Goal: Book appointment/travel/reservation

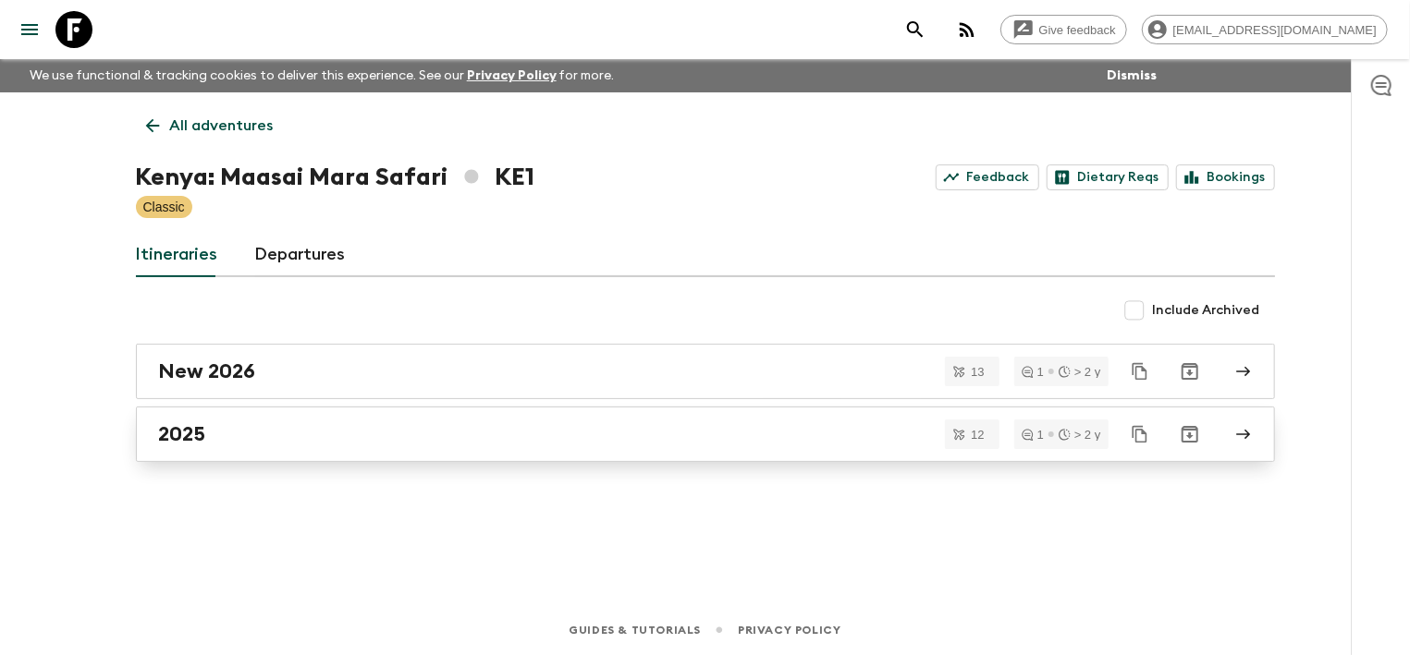
click at [312, 420] on link "2025" at bounding box center [705, 434] width 1139 height 55
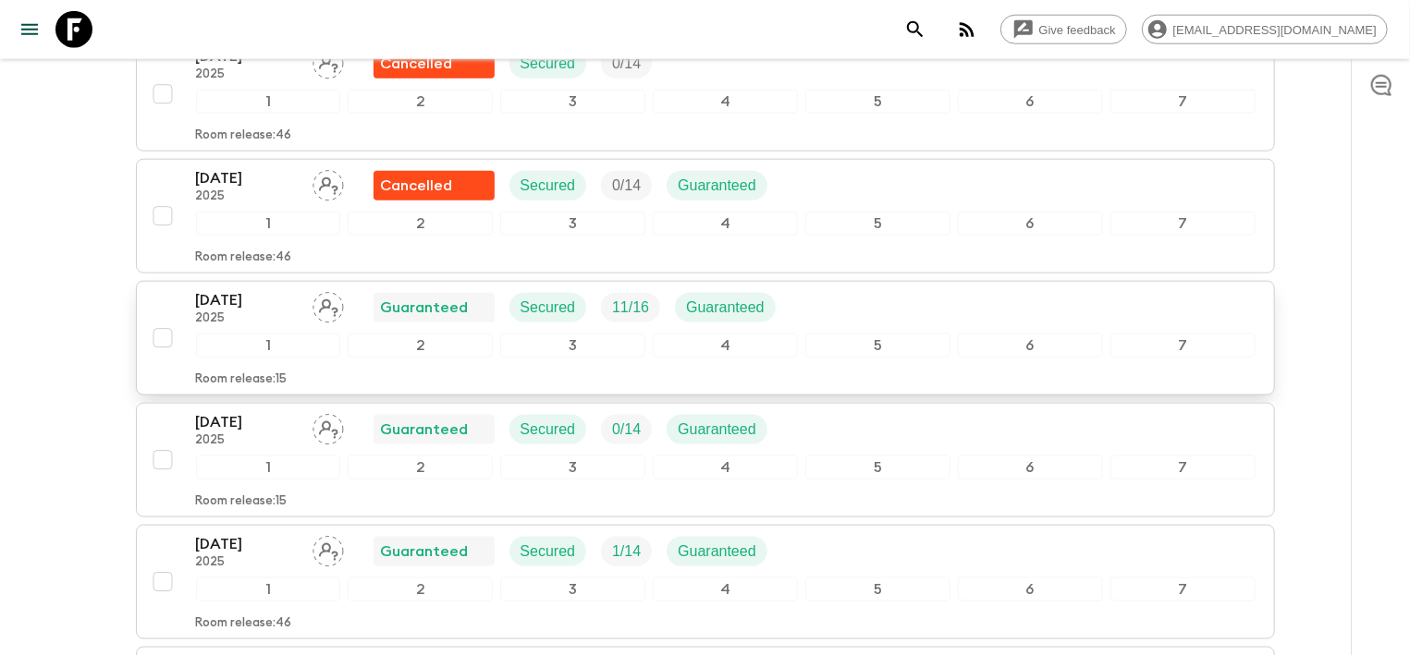
scroll to position [1090, 0]
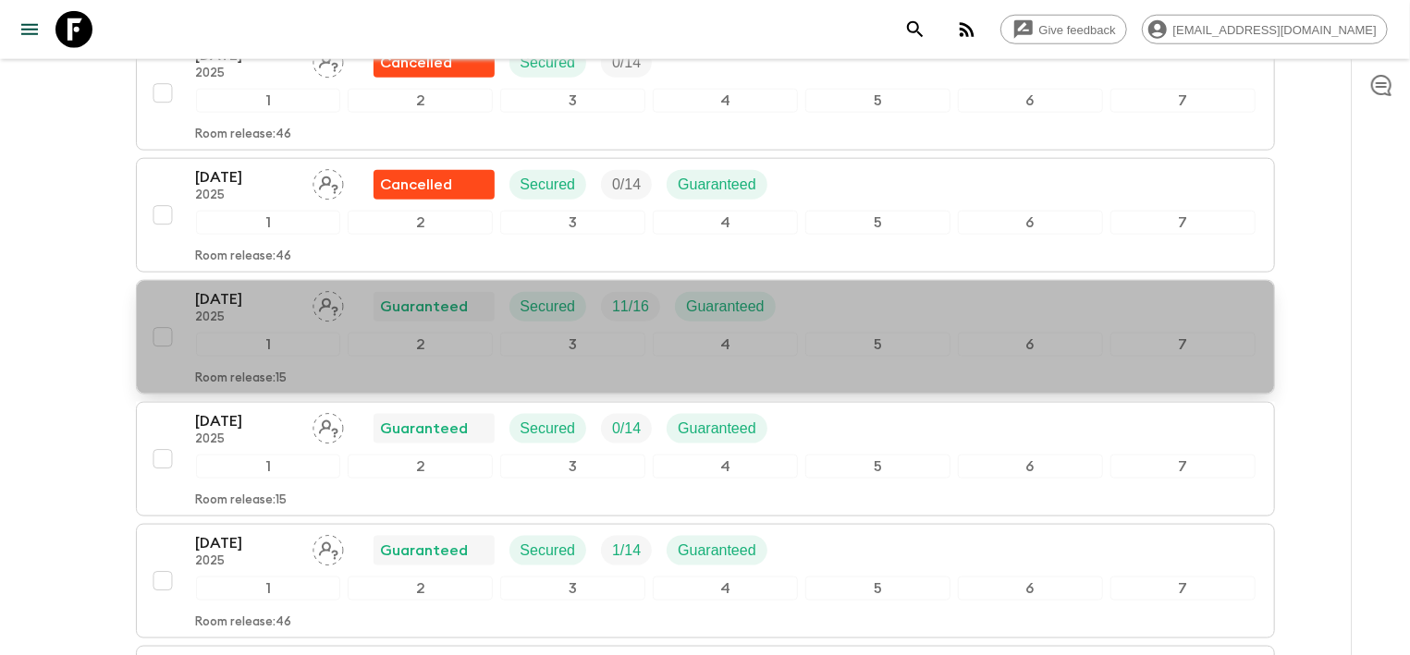
click at [210, 304] on p "[DATE]" at bounding box center [247, 299] width 102 height 22
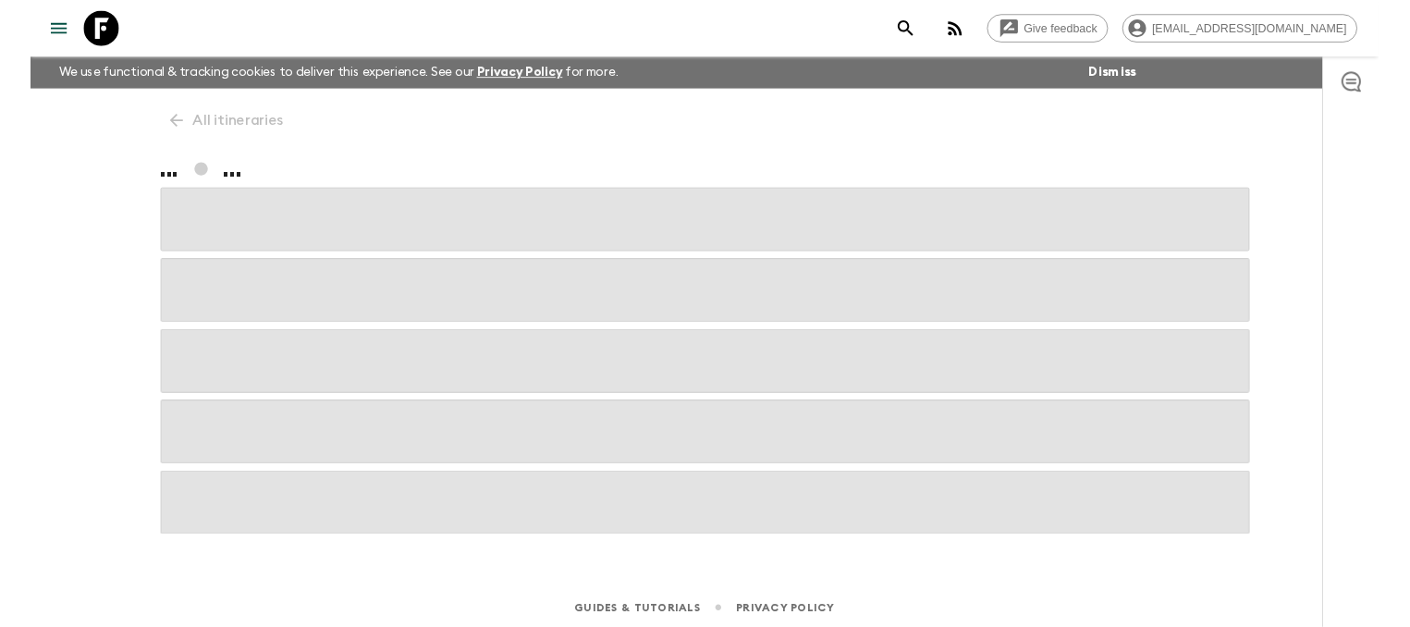
scroll to position [4, 0]
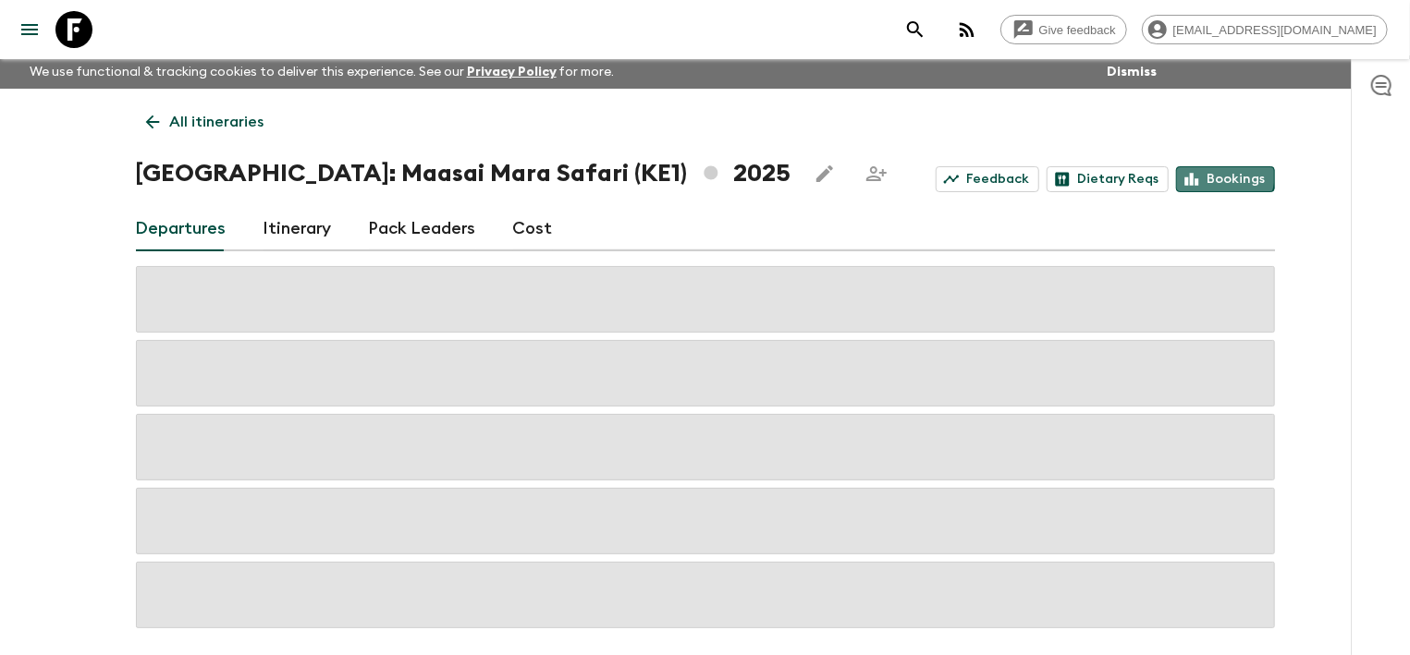
click at [1220, 174] on link "Bookings" at bounding box center [1225, 179] width 99 height 26
